Goal: Task Accomplishment & Management: Use online tool/utility

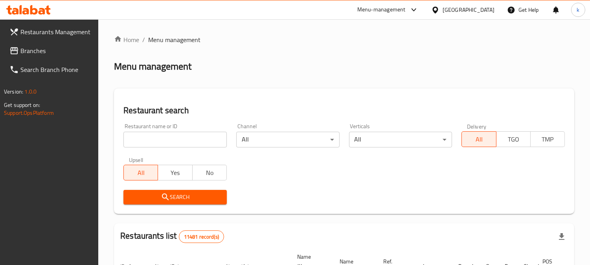
click at [161, 132] on input "search" at bounding box center [174, 140] width 103 height 16
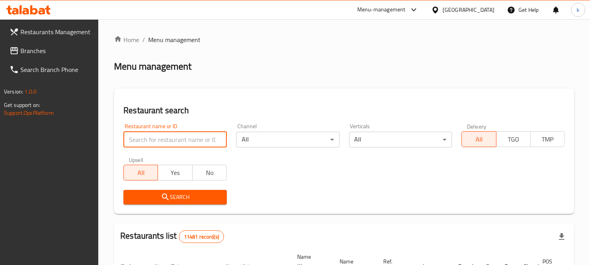
paste input "Dondrma Ice Cream"
type input "Dondrma Ice Cream"
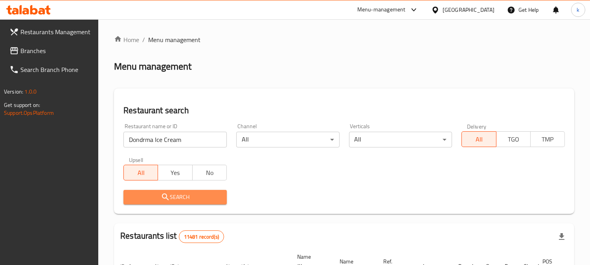
click at [155, 195] on span "Search" at bounding box center [175, 197] width 91 height 10
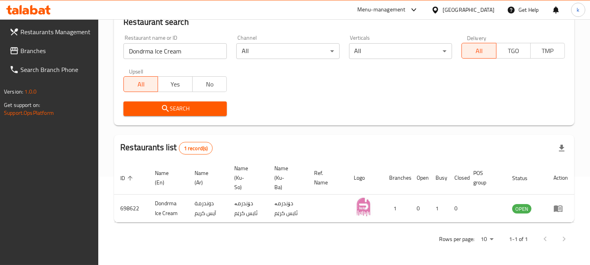
scroll to position [88, 0]
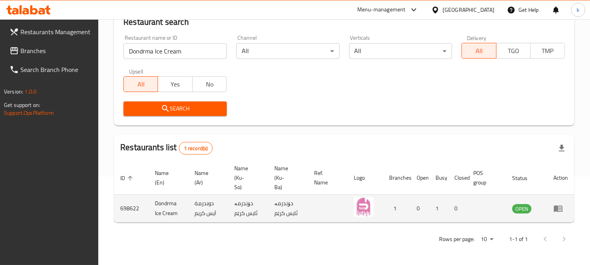
click at [559, 206] on icon "enhanced table" at bounding box center [558, 208] width 9 height 7
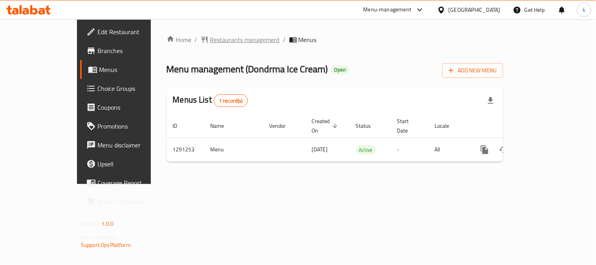
click at [213, 41] on span "Restaurants management" at bounding box center [245, 39] width 70 height 9
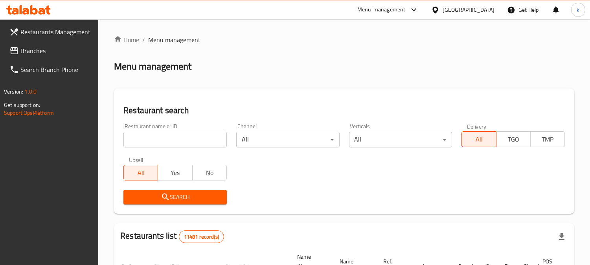
click at [40, 50] on span "Branches" at bounding box center [56, 50] width 72 height 9
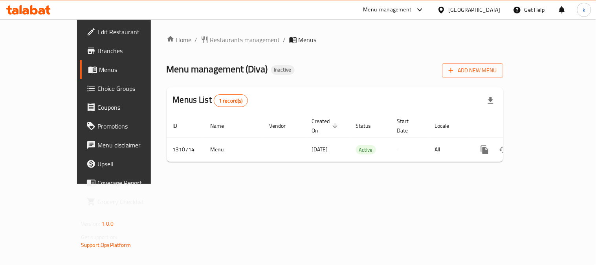
click at [97, 53] on span "Branches" at bounding box center [133, 50] width 73 height 9
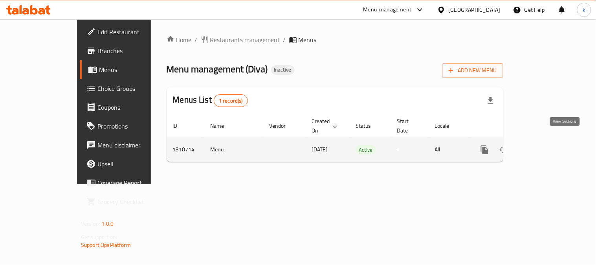
click at [551, 140] on link "enhanced table" at bounding box center [541, 149] width 19 height 19
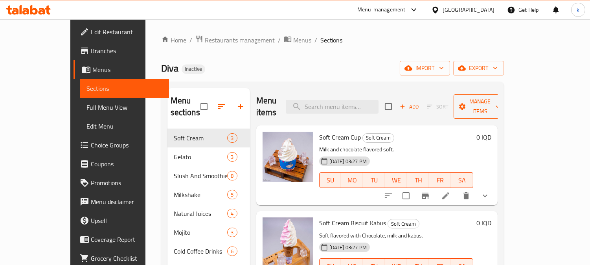
click at [500, 99] on span "Manage items" at bounding box center [480, 107] width 40 height 20
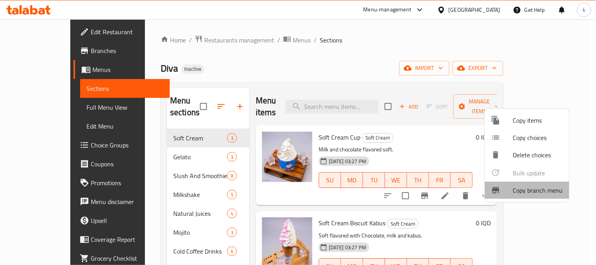
click at [520, 187] on span "Copy branch menu" at bounding box center [538, 189] width 50 height 9
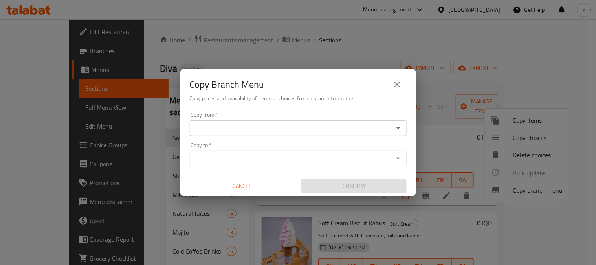
click at [262, 123] on input "Copy from   *" at bounding box center [291, 128] width 199 height 11
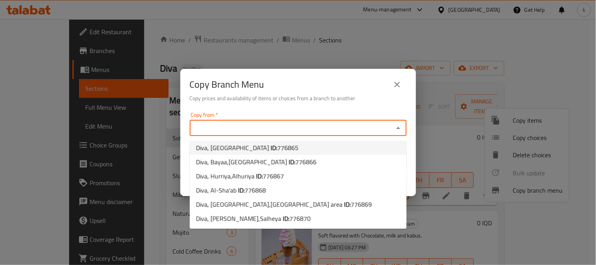
click at [251, 143] on span "Diva, [GEOGRAPHIC_DATA]: 776865" at bounding box center [247, 147] width 103 height 9
type input "Diva, [GEOGRAPHIC_DATA]"
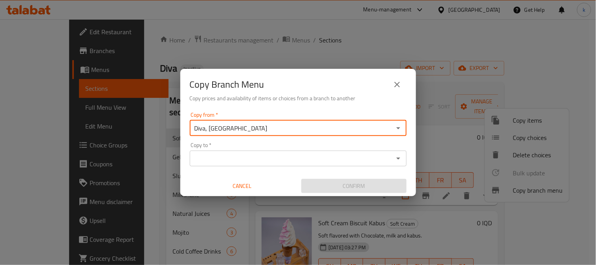
click at [250, 154] on input "Copy to   *" at bounding box center [291, 158] width 199 height 11
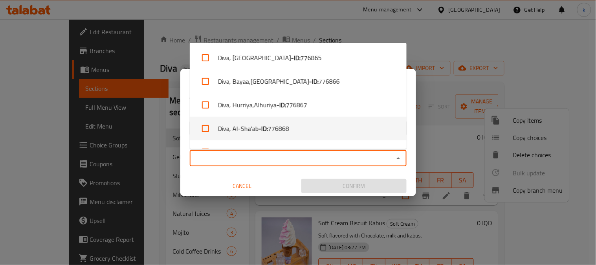
click at [300, 128] on li "Diva, Al-Sha'ab - ID: 776868" at bounding box center [298, 129] width 217 height 24
checkbox input "true"
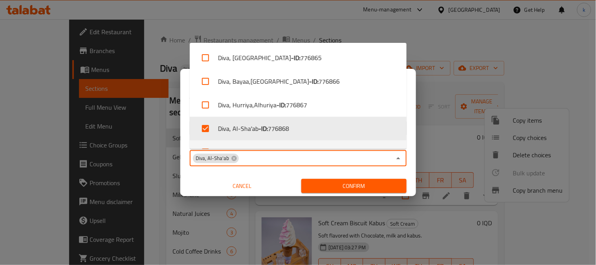
click at [336, 185] on span "Confirm" at bounding box center [354, 186] width 93 height 10
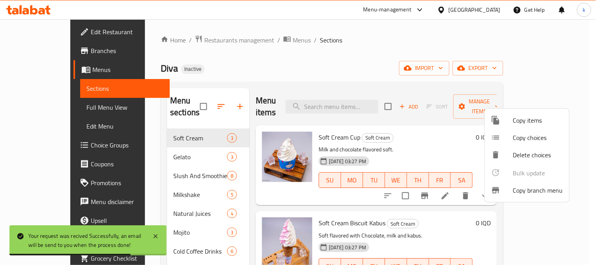
click at [32, 108] on div at bounding box center [298, 132] width 596 height 265
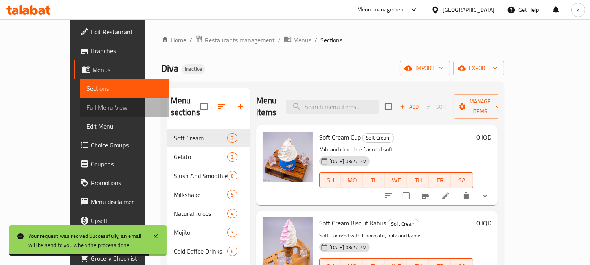
click at [86, 112] on span "Full Menu View" at bounding box center [124, 107] width 76 height 9
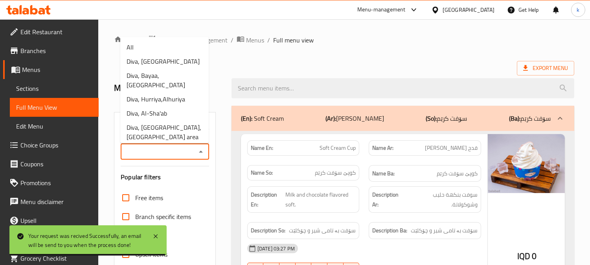
click at [160, 155] on input "Branches" at bounding box center [158, 151] width 71 height 11
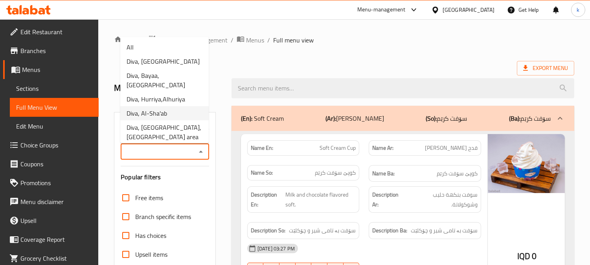
click at [155, 108] on span "Diva, Al-Sha'ab" at bounding box center [147, 112] width 40 height 9
type input "Diva, Al-Sha'ab"
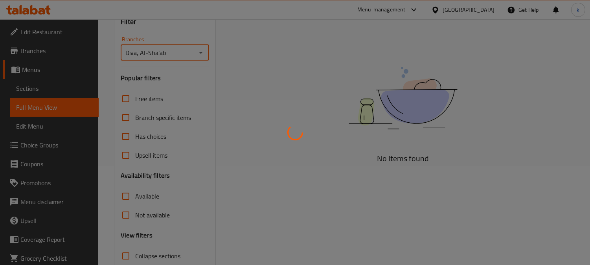
scroll to position [153, 0]
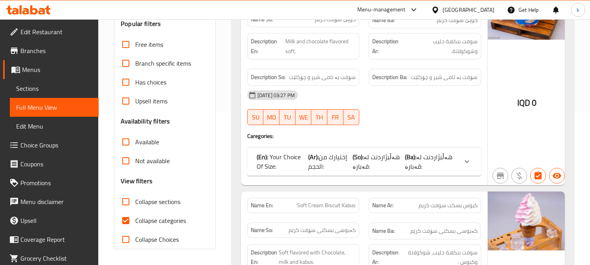
click at [142, 218] on span "Collapse categories" at bounding box center [160, 220] width 51 height 9
click at [135, 218] on input "Collapse categories" at bounding box center [125, 220] width 19 height 19
checkbox input "false"
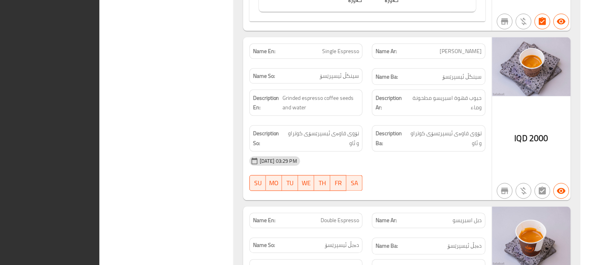
scroll to position [0, 0]
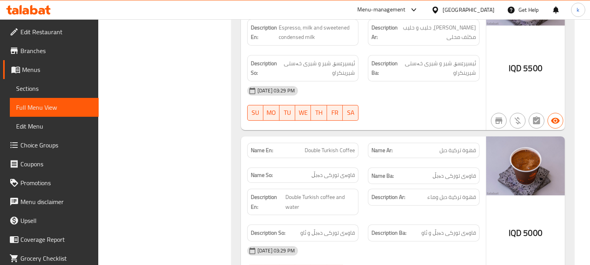
click at [44, 9] on icon at bounding box center [42, 11] width 7 height 7
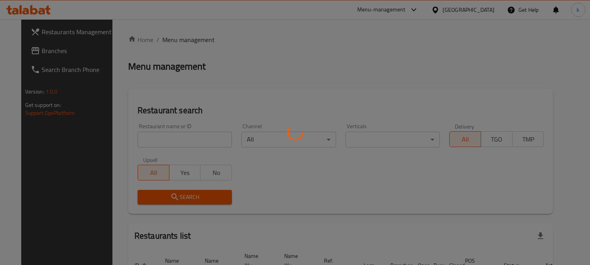
scroll to position [48, 0]
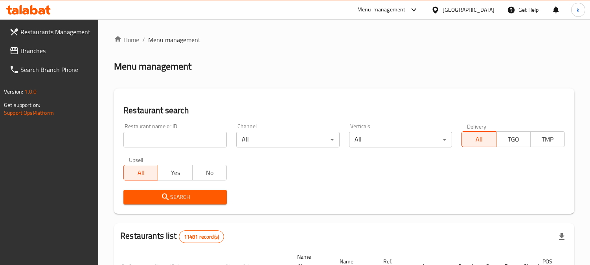
scroll to position [48, 0]
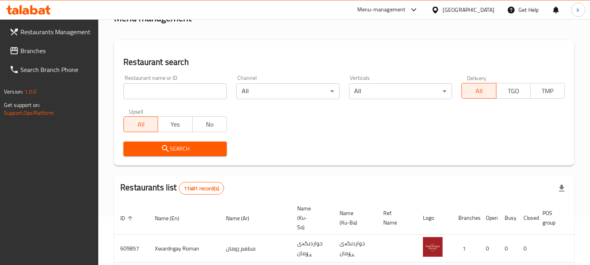
drag, startPoint x: 0, startPoint y: 0, endPoint x: 242, endPoint y: 118, distance: 269.0
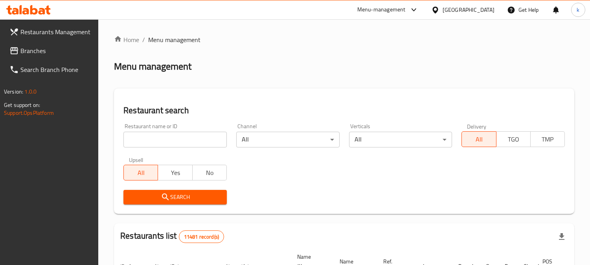
scroll to position [48, 0]
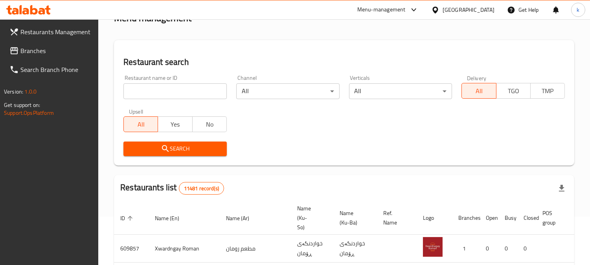
drag, startPoint x: 0, startPoint y: 0, endPoint x: 244, endPoint y: 118, distance: 270.6
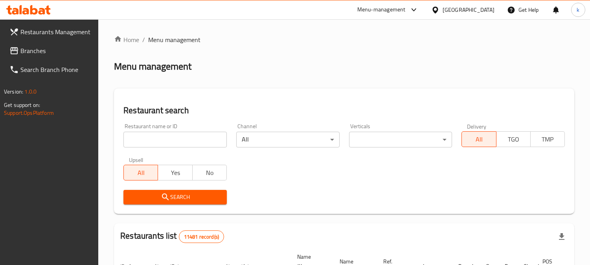
scroll to position [48, 0]
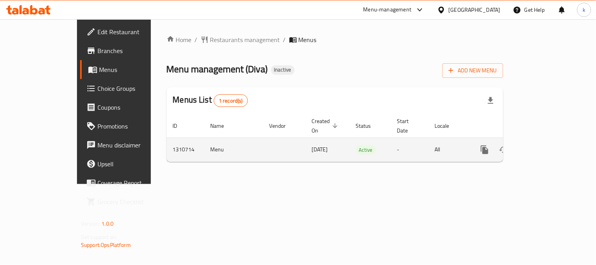
click at [546, 145] on icon "enhanced table" at bounding box center [541, 149] width 9 height 9
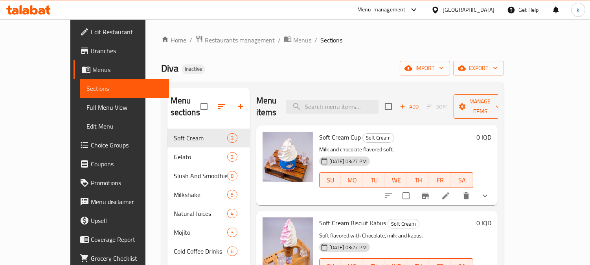
click at [500, 98] on span "Manage items" at bounding box center [480, 107] width 40 height 20
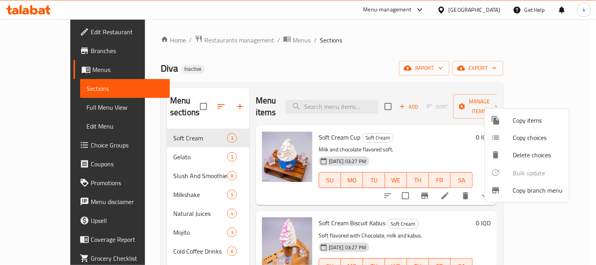
click at [517, 189] on span "Copy branch menu" at bounding box center [538, 189] width 50 height 9
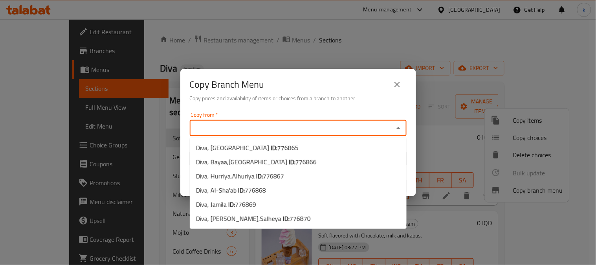
click at [226, 124] on input "Copy from   *" at bounding box center [291, 128] width 199 height 11
click at [246, 147] on span "Diva, [GEOGRAPHIC_DATA]: 776865" at bounding box center [247, 147] width 103 height 9
type input "Diva, [GEOGRAPHIC_DATA]"
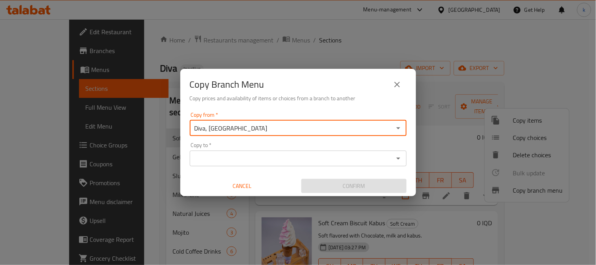
click at [245, 160] on input "Copy to   *" at bounding box center [291, 158] width 199 height 11
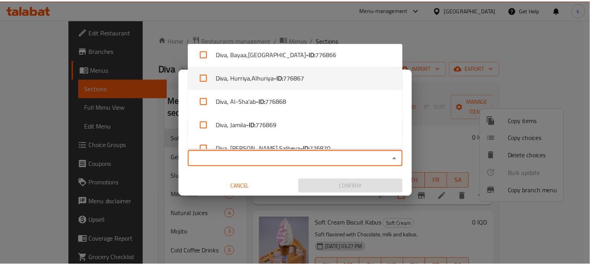
scroll to position [41, 0]
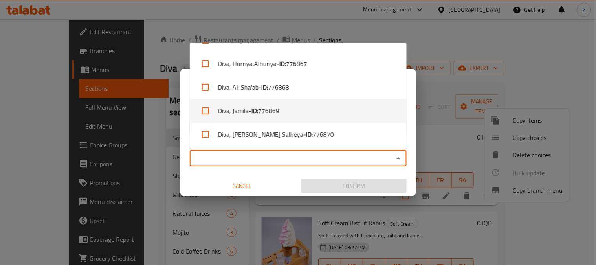
click at [328, 108] on li "Diva, Jamila - ID: 776869" at bounding box center [298, 111] width 217 height 24
checkbox input "true"
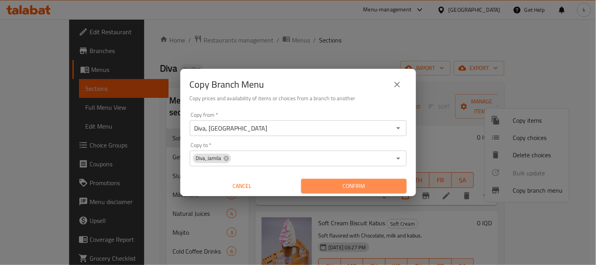
click at [372, 183] on span "Confirm" at bounding box center [354, 186] width 93 height 10
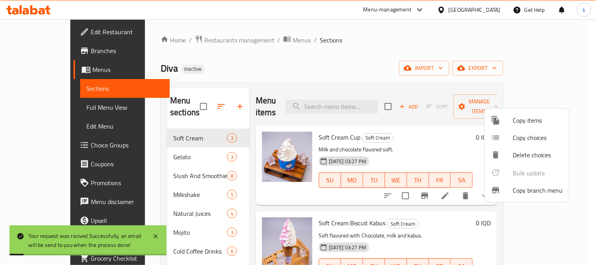
click at [33, 110] on div at bounding box center [298, 132] width 596 height 265
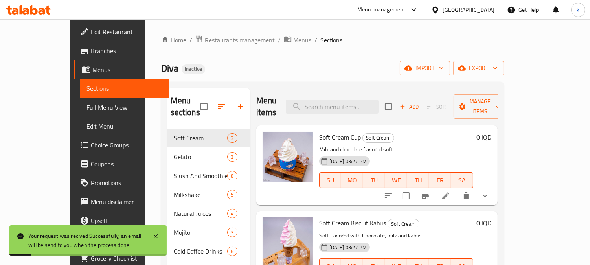
click at [86, 107] on span "Full Menu View" at bounding box center [124, 107] width 76 height 9
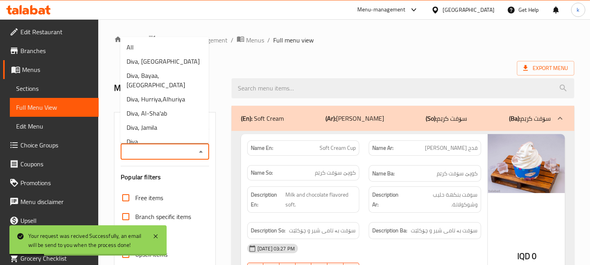
click at [192, 150] on input "Branches" at bounding box center [158, 151] width 71 height 11
click at [175, 120] on li "Diva, Jamila" at bounding box center [164, 127] width 88 height 14
type input "Diva, Jamila"
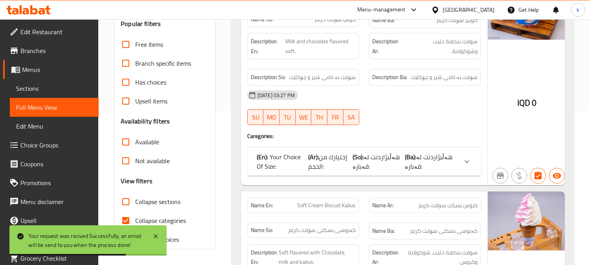
scroll to position [299, 0]
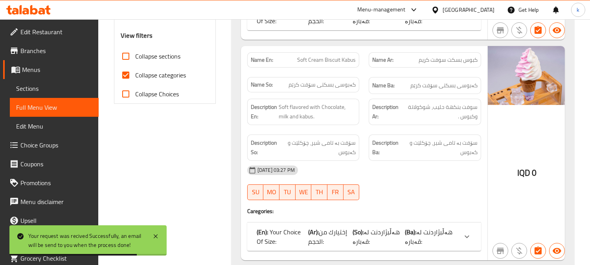
click at [124, 76] on input "Collapse categories" at bounding box center [125, 75] width 19 height 19
checkbox input "false"
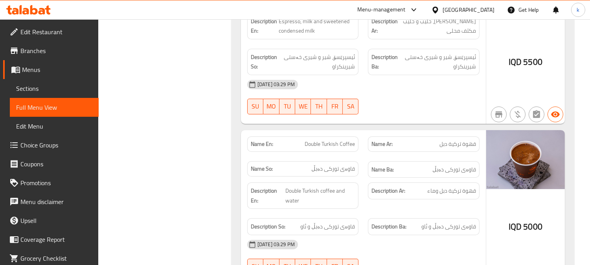
scroll to position [10821, 0]
